Goal: Consume media (video, audio): Consume media (video, audio)

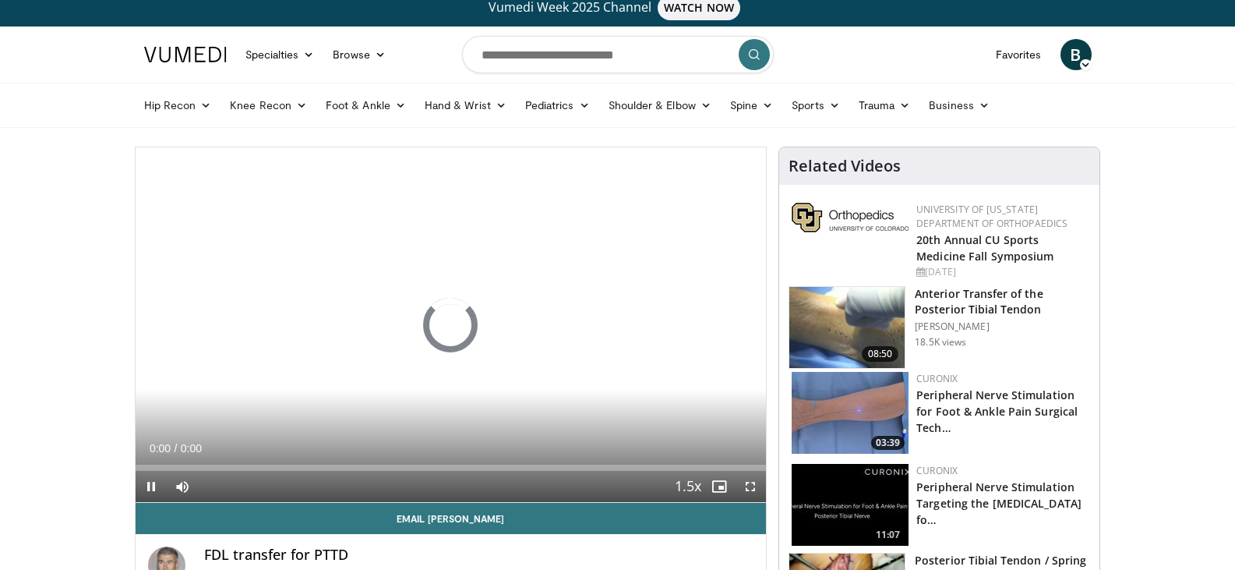
scroll to position [78, 0]
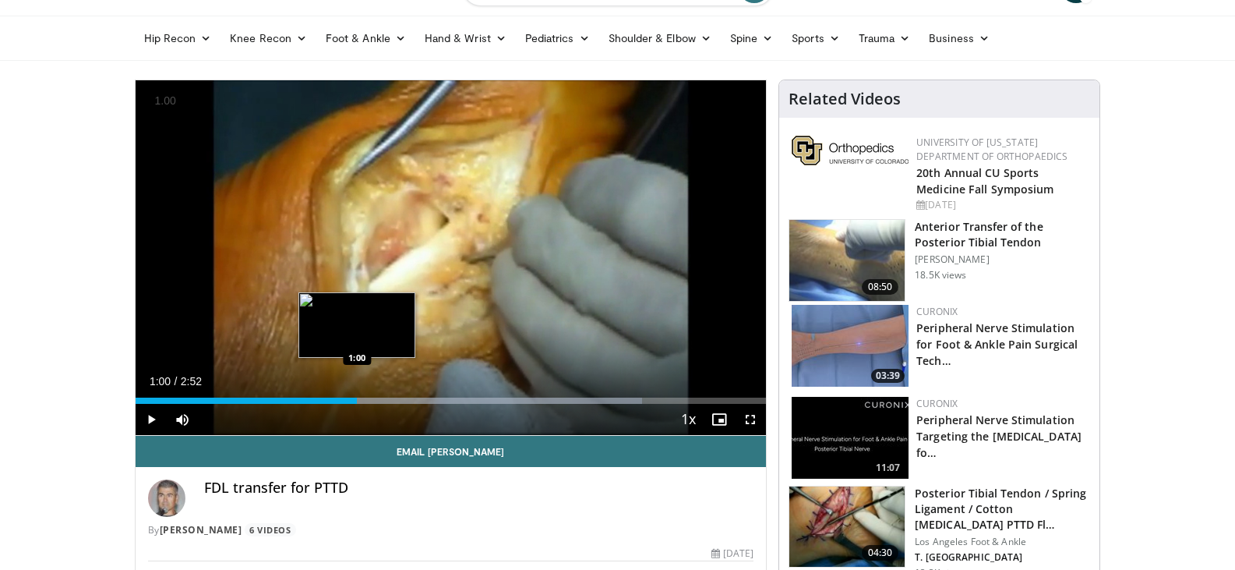
click at [357, 402] on div "1:00" at bounding box center [247, 400] width 222 height 6
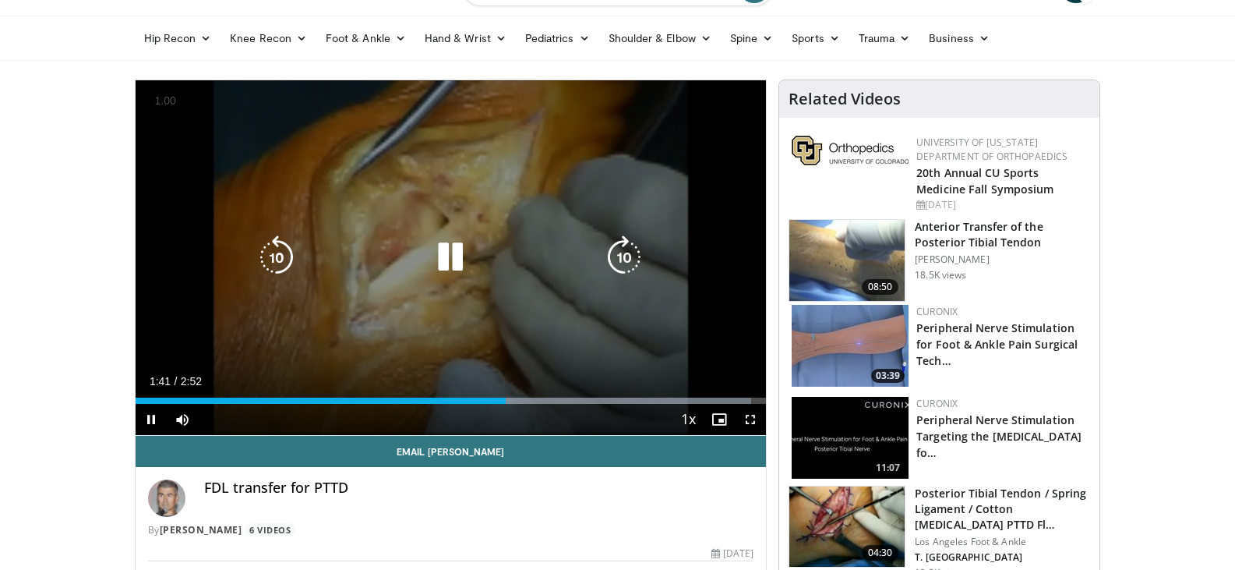
click at [450, 252] on icon "Video Player" at bounding box center [450, 257] width 44 height 44
click at [534, 183] on div "10 seconds Tap to unmute" at bounding box center [451, 257] width 631 height 354
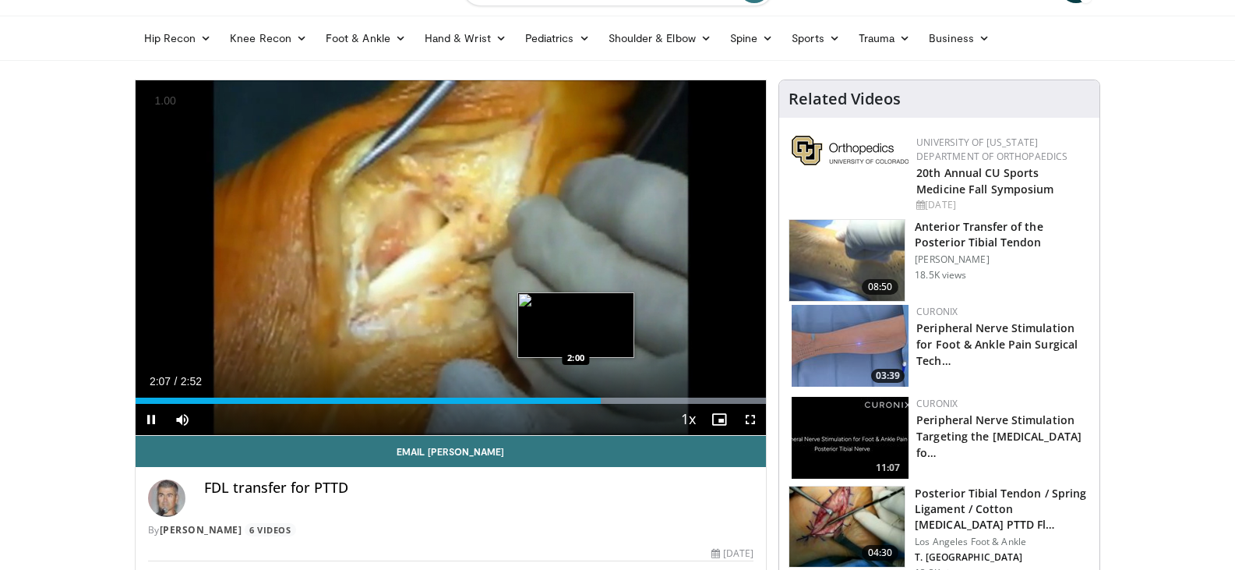
click at [574, 399] on div "2:07" at bounding box center [369, 400] width 466 height 6
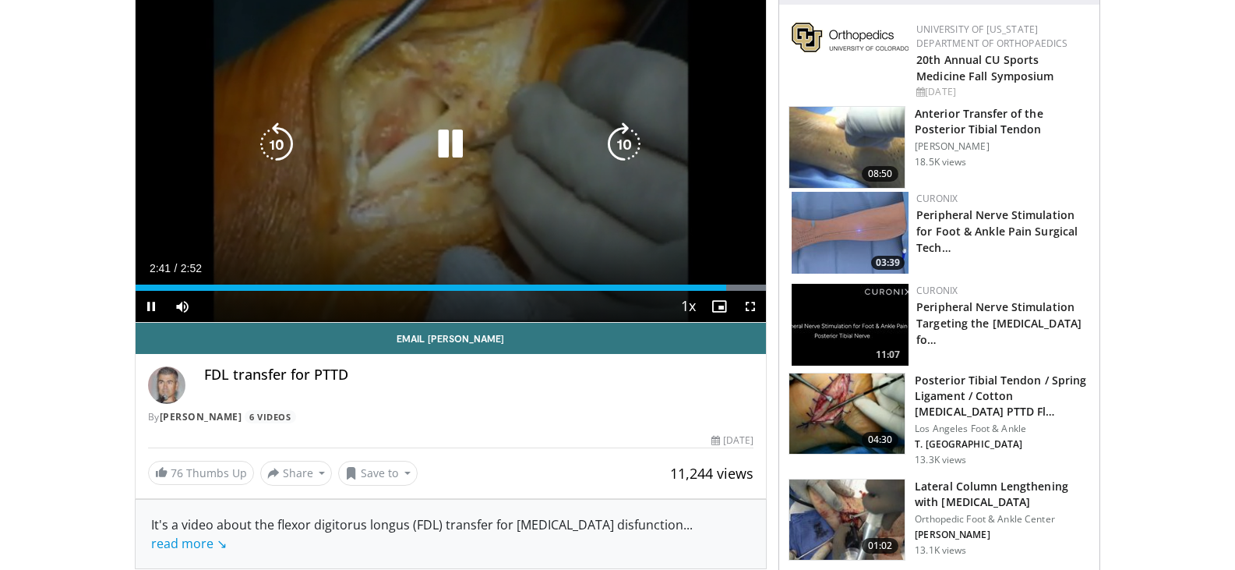
scroll to position [234, 0]
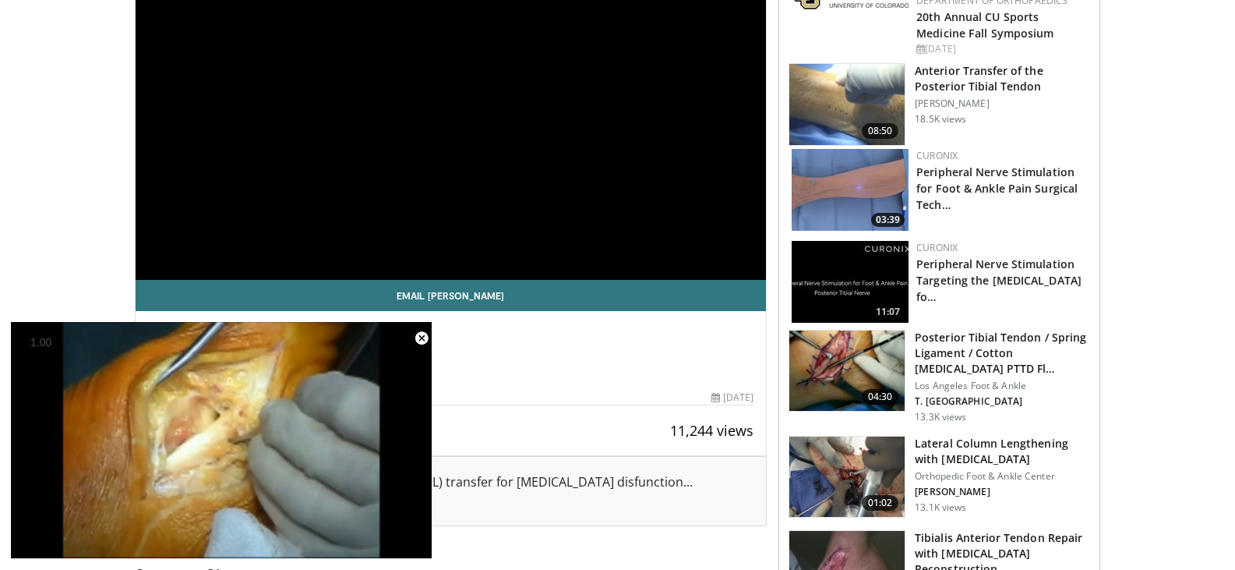
click at [848, 358] on img at bounding box center [846, 370] width 115 height 81
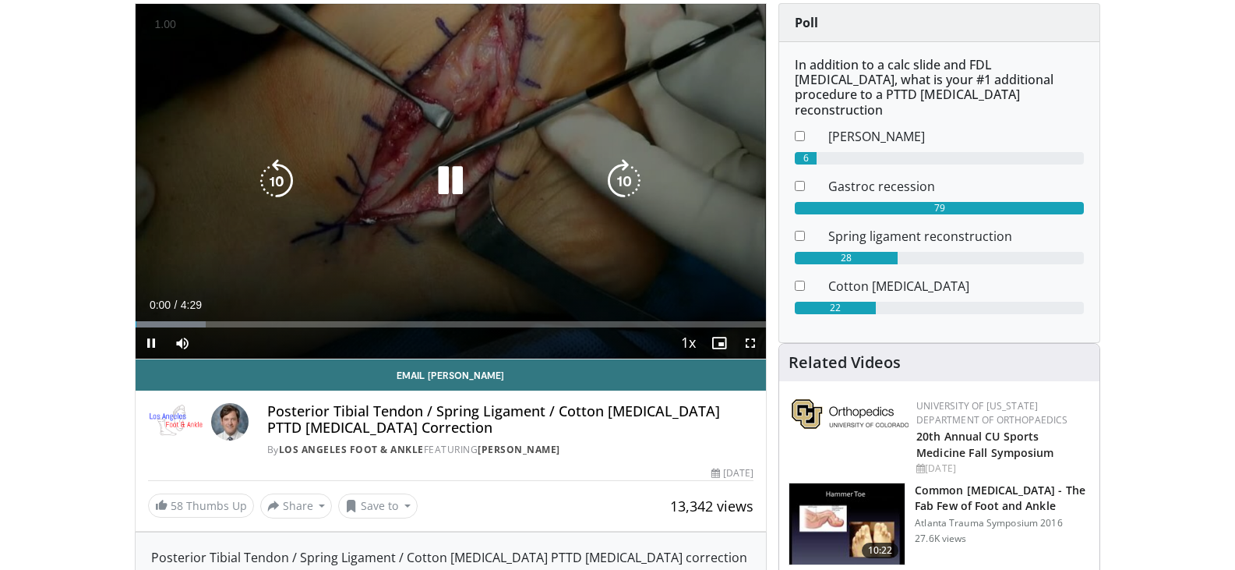
scroll to position [156, 0]
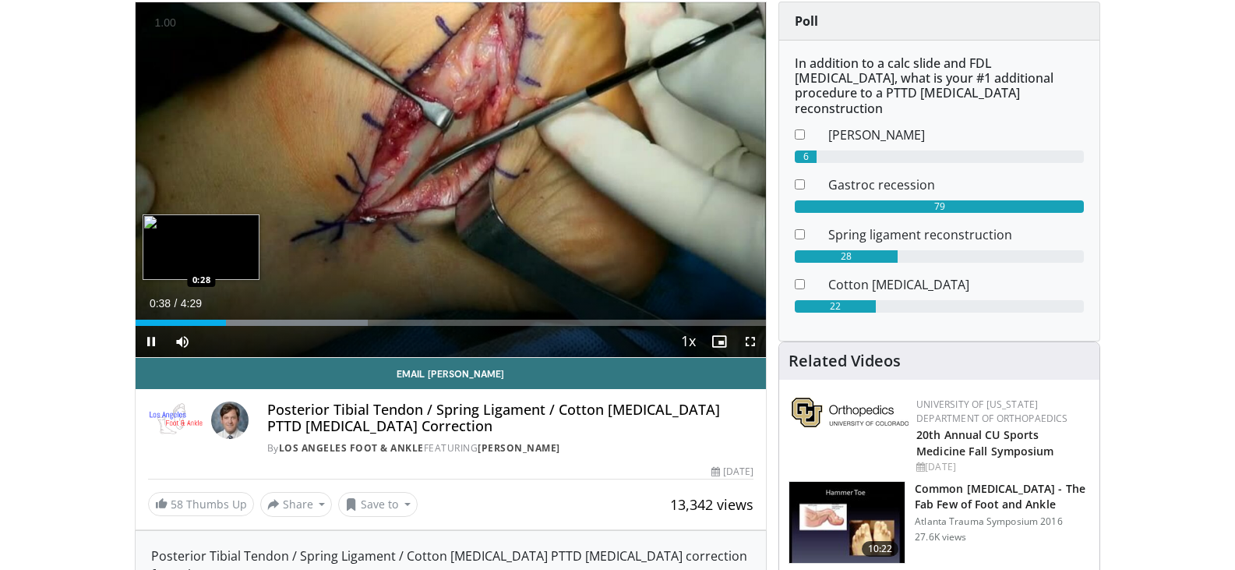
click at [201, 320] on div "Loaded : 36.82% 0:38 0:28" at bounding box center [451, 322] width 631 height 6
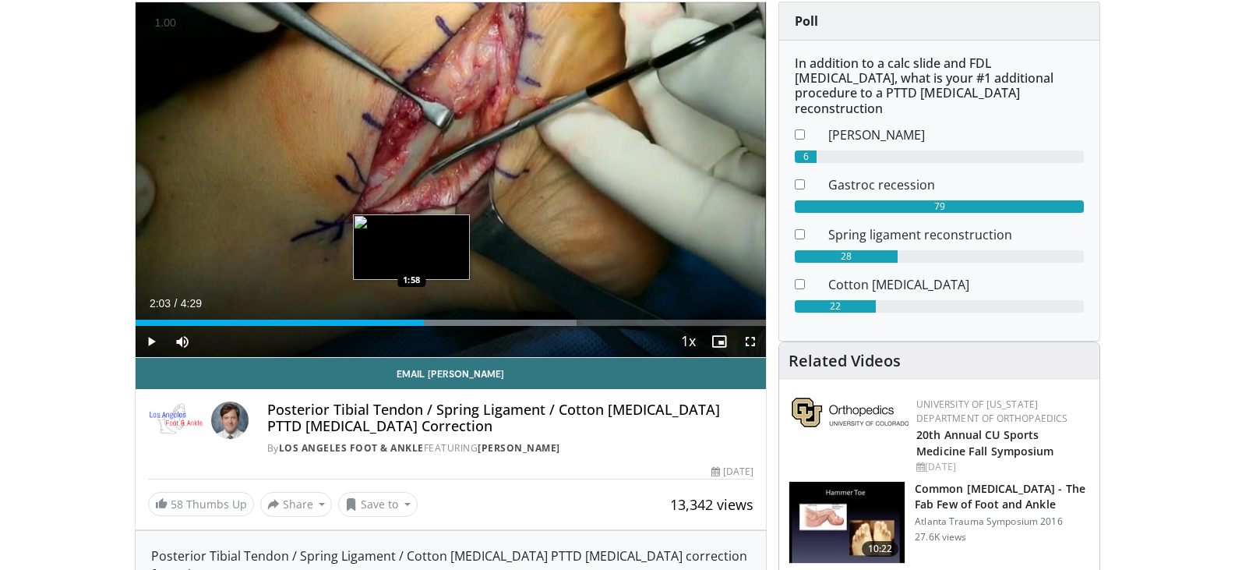
click at [412, 323] on div "2:03" at bounding box center [280, 322] width 288 height 6
click at [399, 320] on div "2:02" at bounding box center [268, 322] width 264 height 6
click at [379, 319] on div "1:55" at bounding box center [271, 322] width 270 height 6
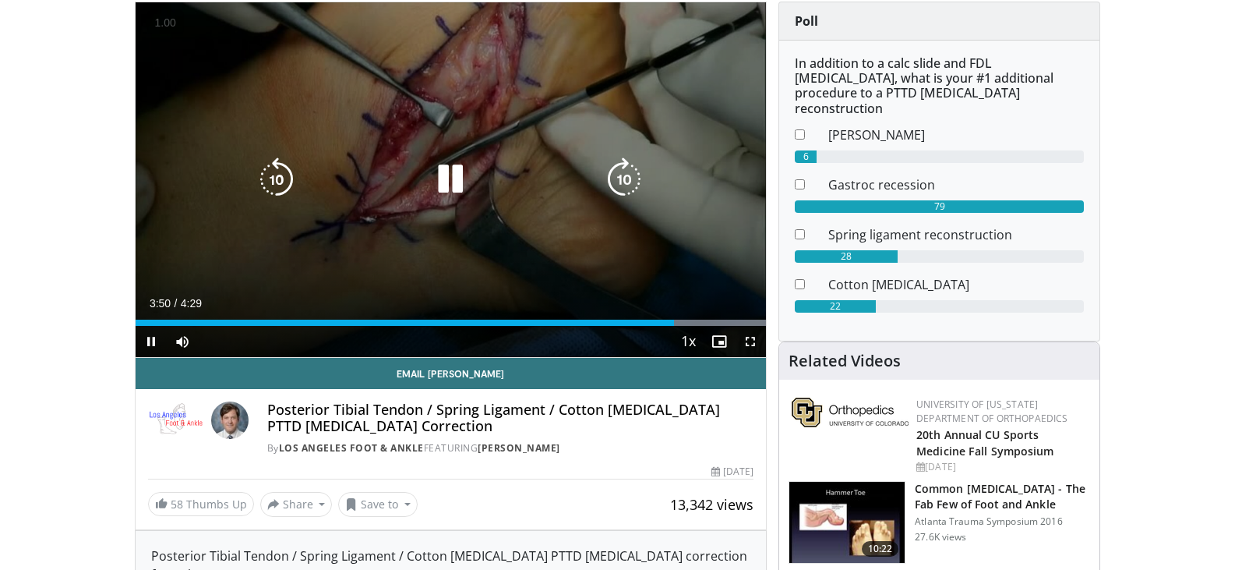
click at [463, 178] on icon "Video Player" at bounding box center [450, 179] width 44 height 44
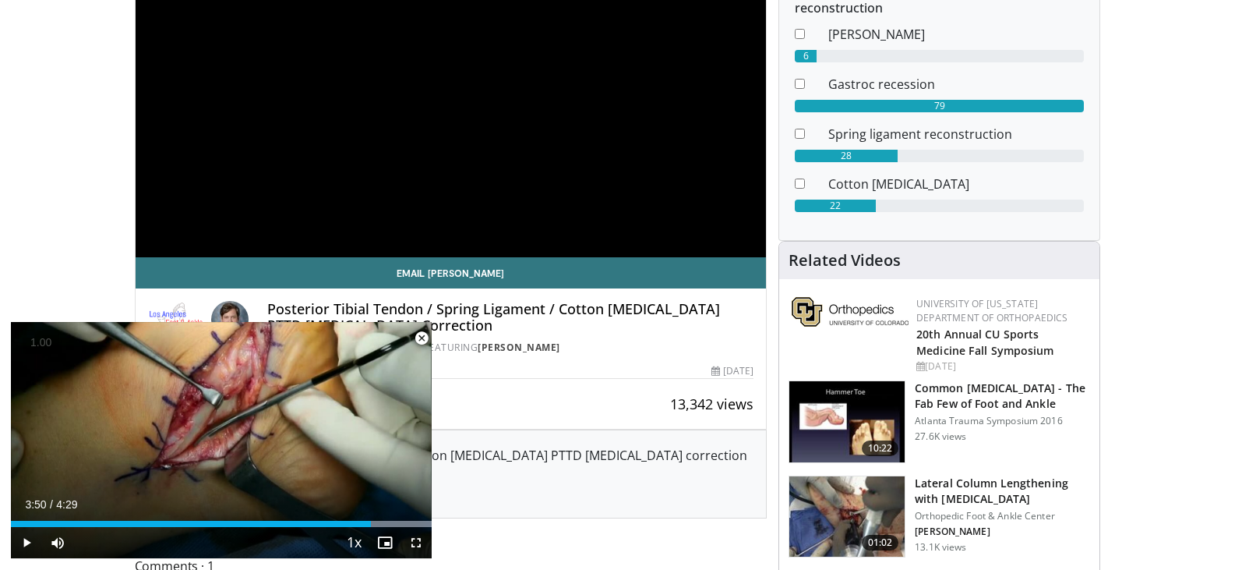
scroll to position [390, 0]
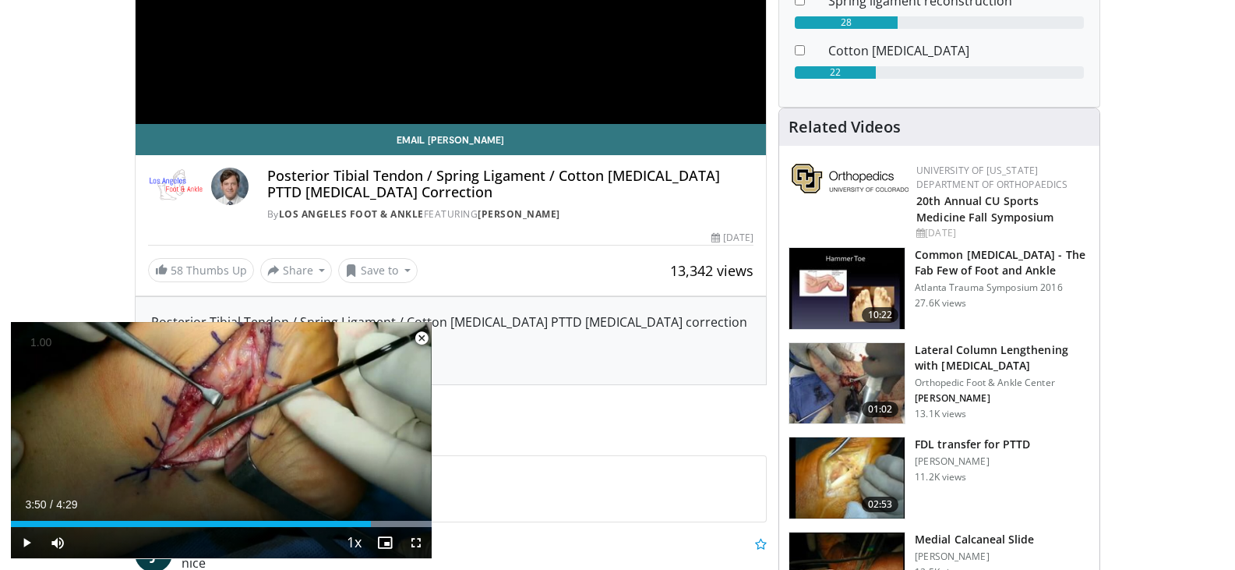
click at [841, 363] on img at bounding box center [846, 383] width 115 height 81
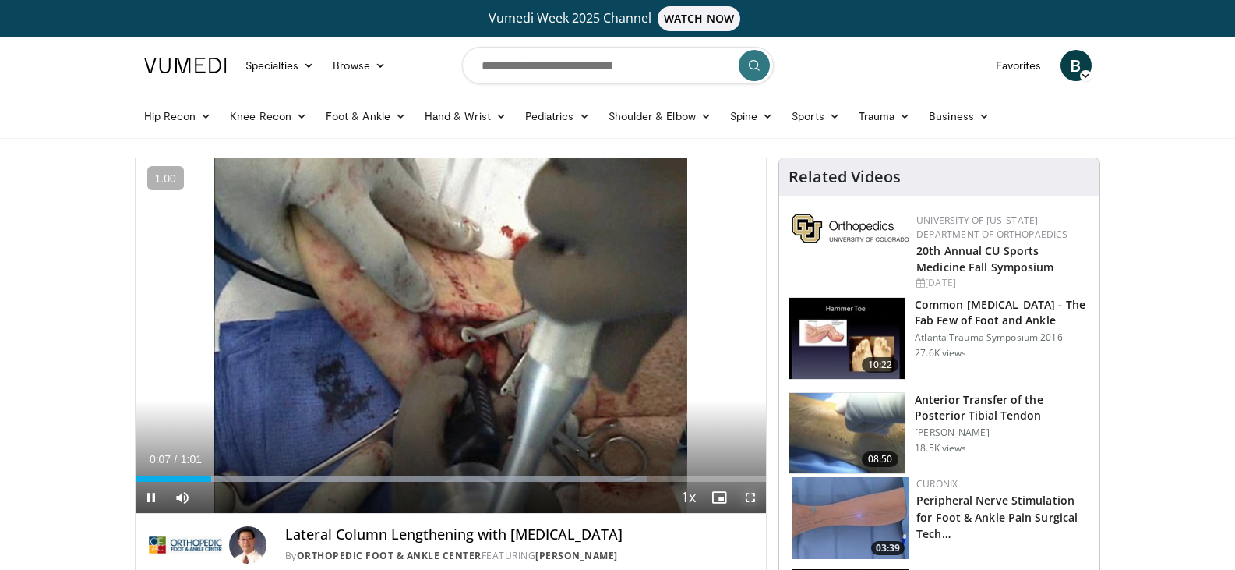
click at [749, 498] on span "Video Player" at bounding box center [750, 496] width 31 height 31
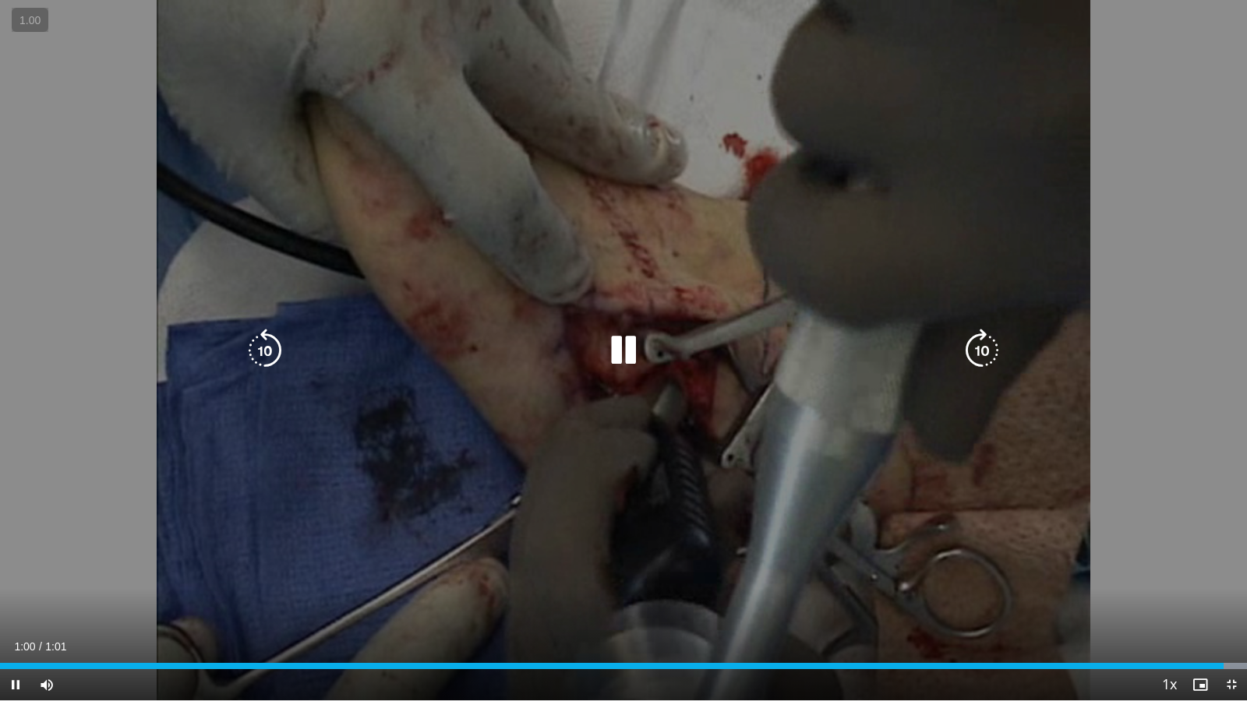
click at [627, 345] on icon "Video Player" at bounding box center [623, 351] width 44 height 44
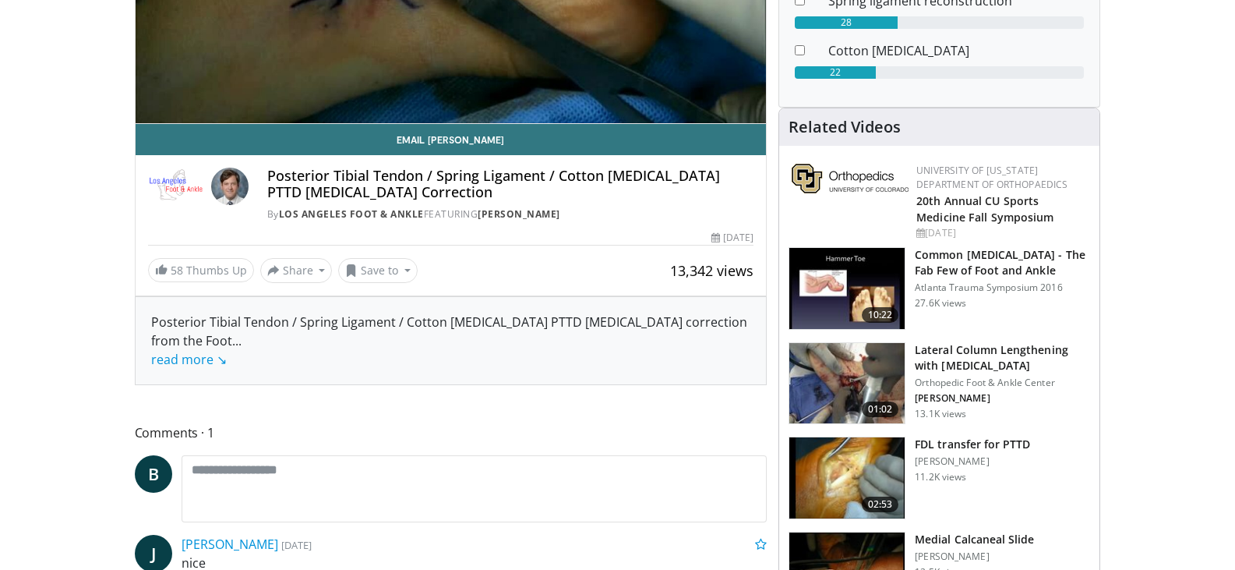
scroll to position [156, 0]
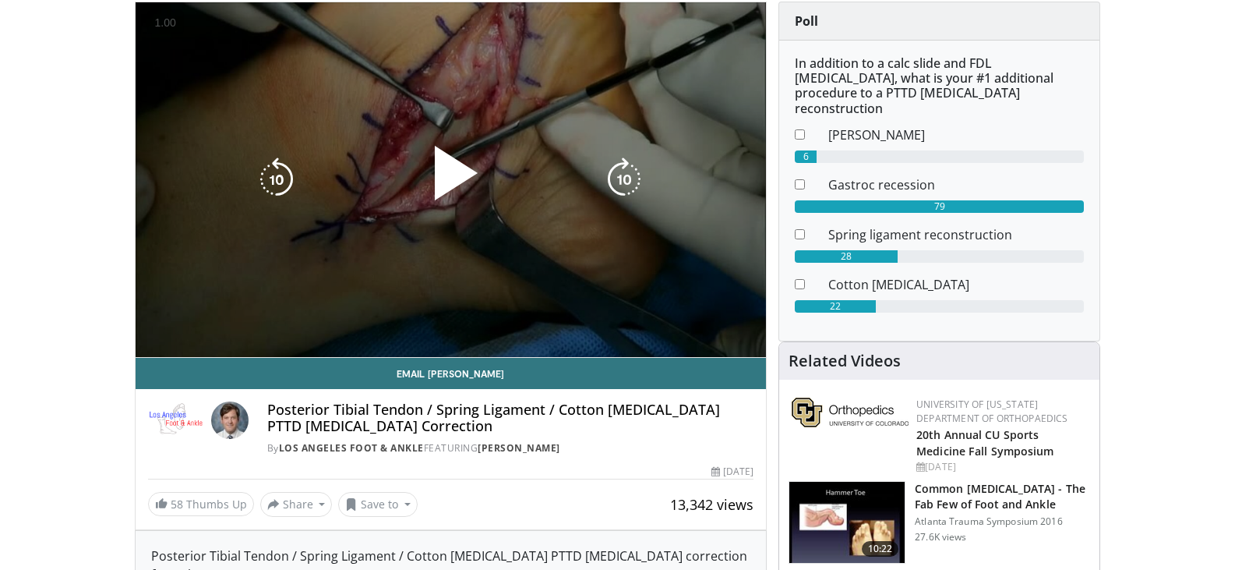
click at [450, 179] on span "Video Player" at bounding box center [450, 179] width 0 height 0
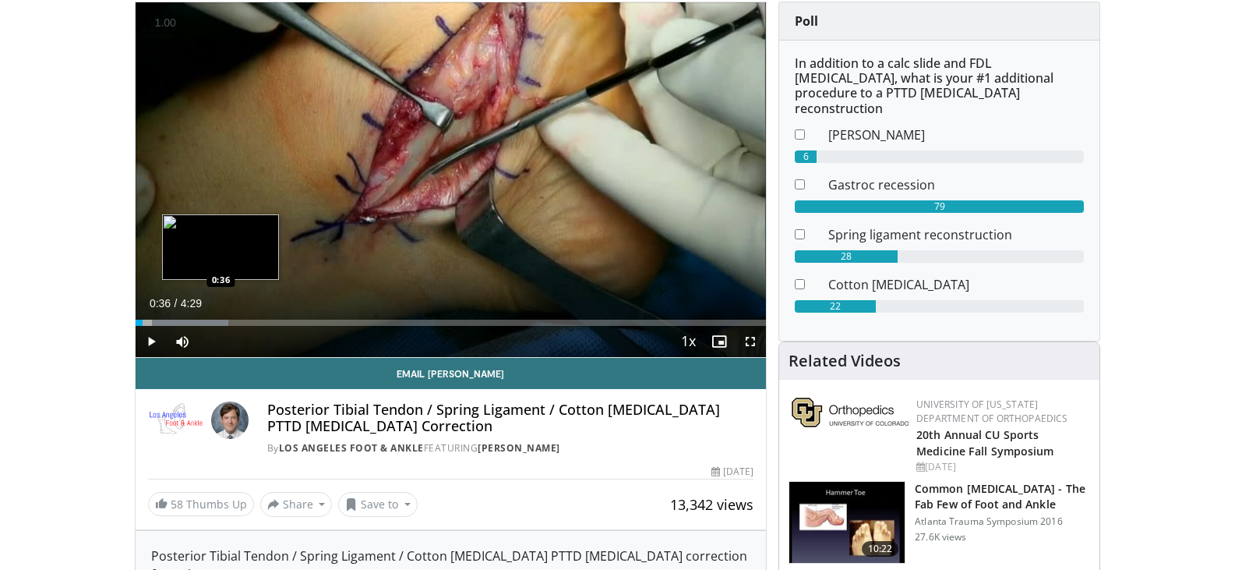
click at [220, 317] on div "Loaded : 14.71% 0:36 0:36" at bounding box center [451, 318] width 631 height 15
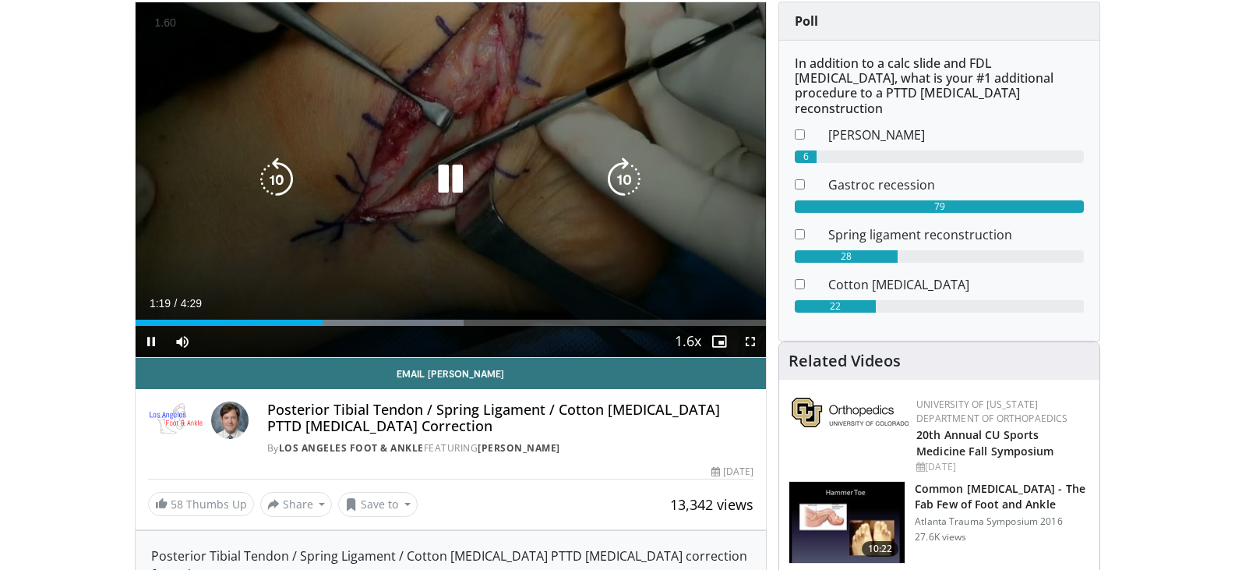
click at [446, 179] on icon "Video Player" at bounding box center [450, 179] width 44 height 44
